Goal: Transaction & Acquisition: Obtain resource

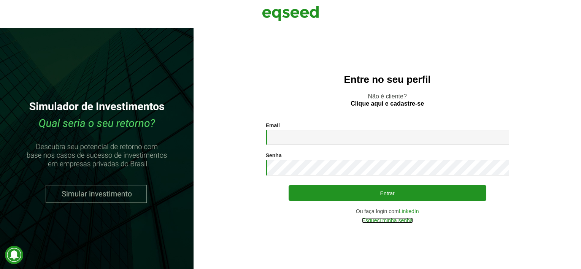
click at [374, 221] on link "Esqueci minha senha" at bounding box center [387, 220] width 51 height 5
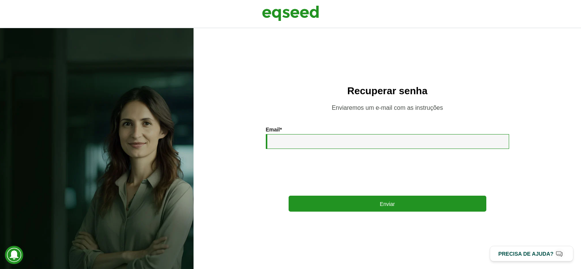
click at [352, 141] on input "Email *" at bounding box center [387, 141] width 243 height 15
type input "**********"
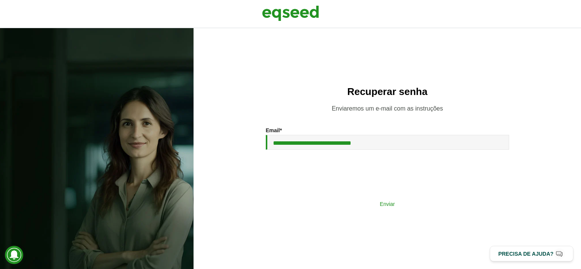
click at [341, 204] on button "Enviar" at bounding box center [387, 203] width 198 height 14
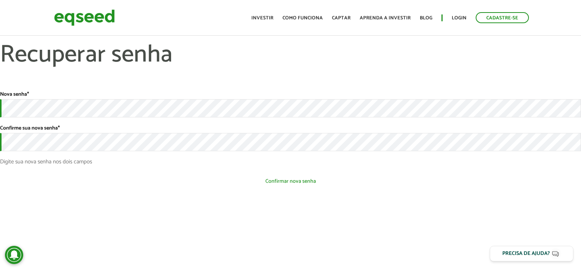
click at [153, 178] on button "Confirmar nova senha" at bounding box center [290, 181] width 581 height 14
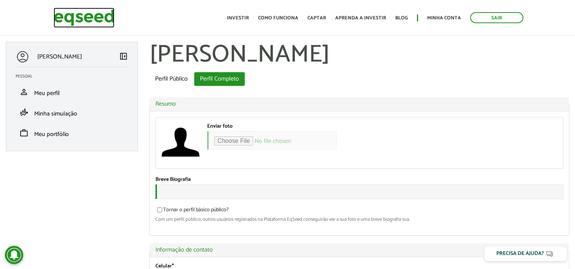
click at [69, 17] on img at bounding box center [84, 18] width 61 height 20
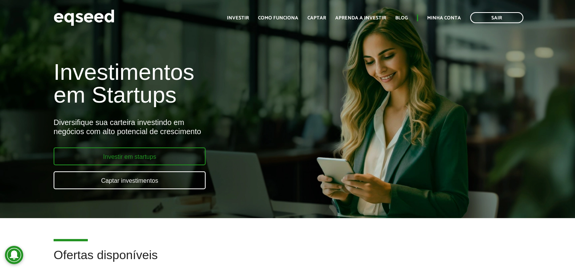
click at [79, 152] on link "Investir em startups" at bounding box center [130, 156] width 152 height 18
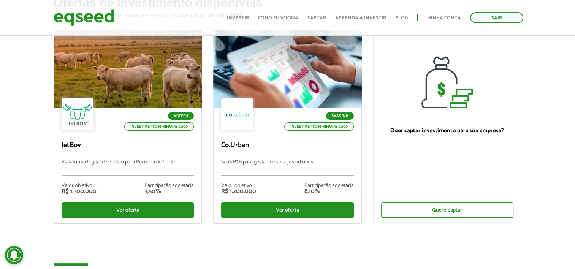
scroll to position [76, 0]
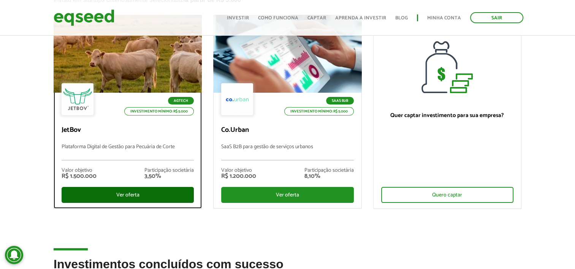
click at [78, 198] on div "Ver oferta" at bounding box center [128, 195] width 132 height 16
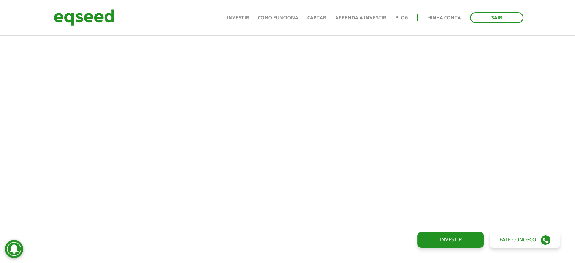
scroll to position [278, 0]
click at [58, 171] on div at bounding box center [287, 126] width 575 height 259
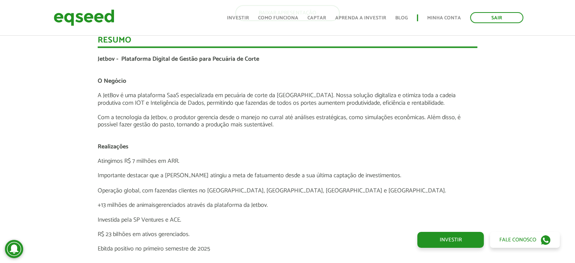
scroll to position [1263, 0]
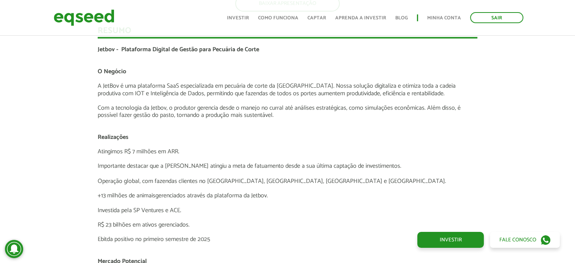
click at [505, 172] on div "Novidades Análise da Oferta 1 Lançamento ao vivo | JetBov Apresentação aos inve…" at bounding box center [287, 115] width 586 height 1659
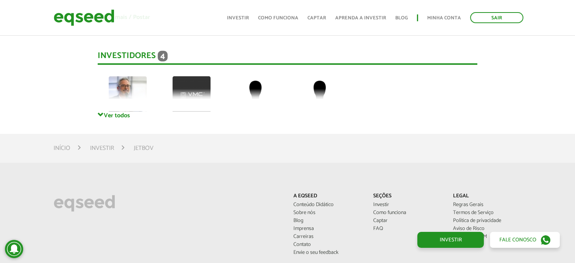
scroll to position [2084, 0]
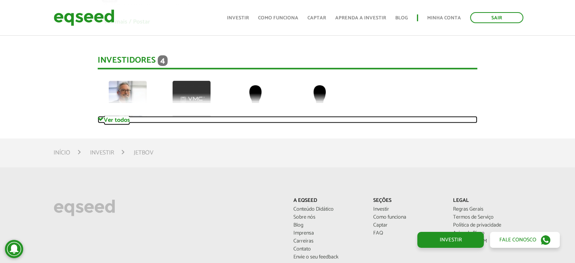
click at [115, 119] on link "Ver todos" at bounding box center [288, 119] width 380 height 7
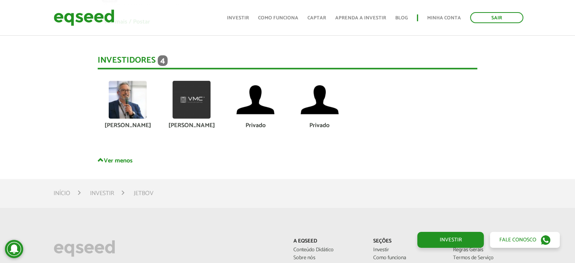
click at [193, 101] on img at bounding box center [192, 100] width 38 height 38
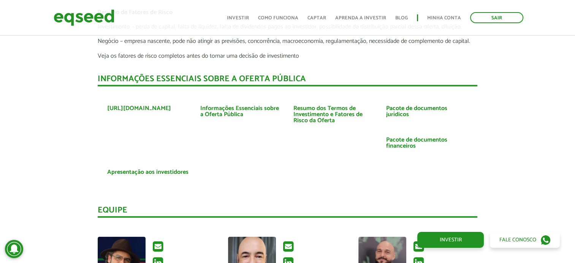
scroll to position [1691, 0]
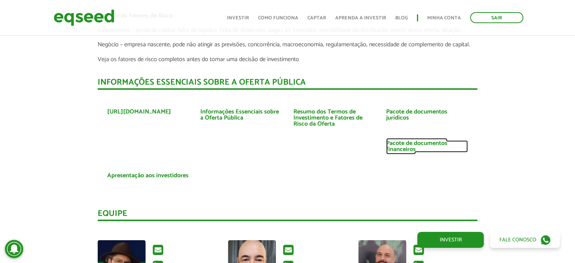
click at [406, 147] on link "Pacote de documentos financeiros" at bounding box center [427, 147] width 82 height 12
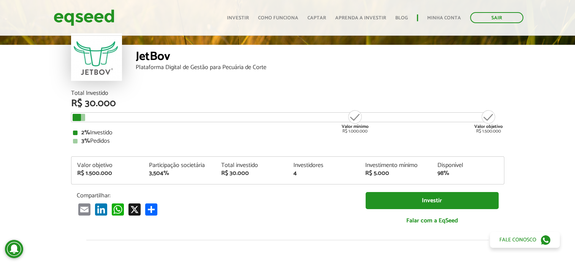
scroll to position [0, 0]
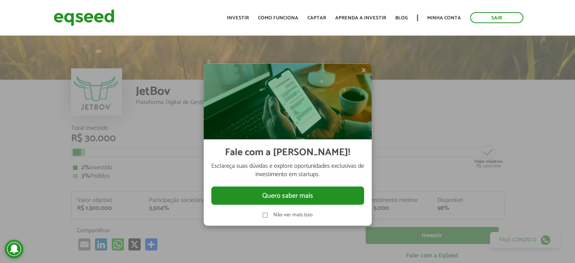
click at [363, 71] on span "×" at bounding box center [363, 70] width 5 height 9
